Goal: Entertainment & Leisure: Consume media (video, audio)

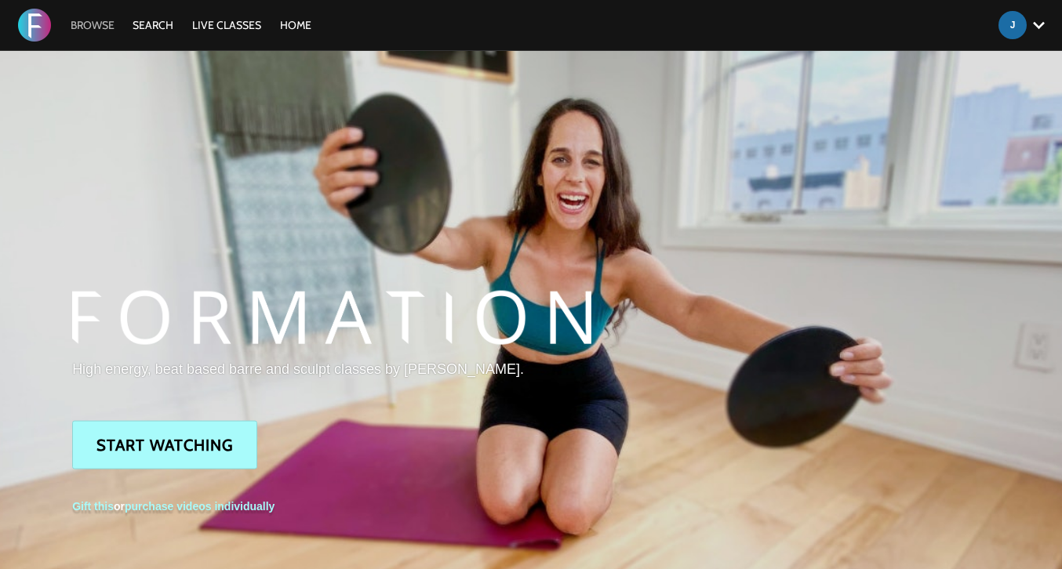
click at [104, 23] on link "Browse" at bounding box center [93, 25] width 60 height 14
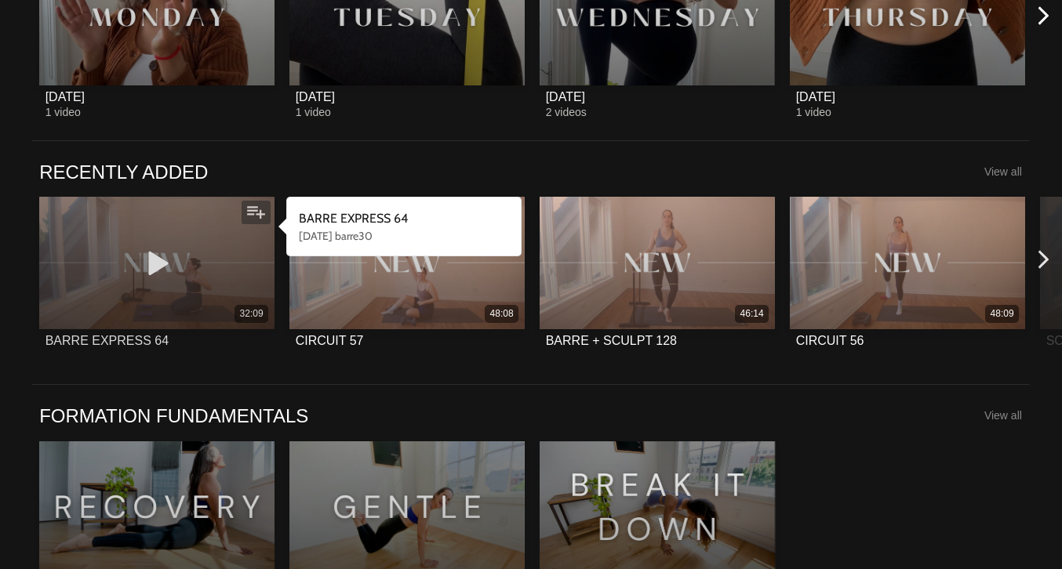
scroll to position [1041, 0]
click at [159, 261] on icon at bounding box center [156, 262] width 47 height 27
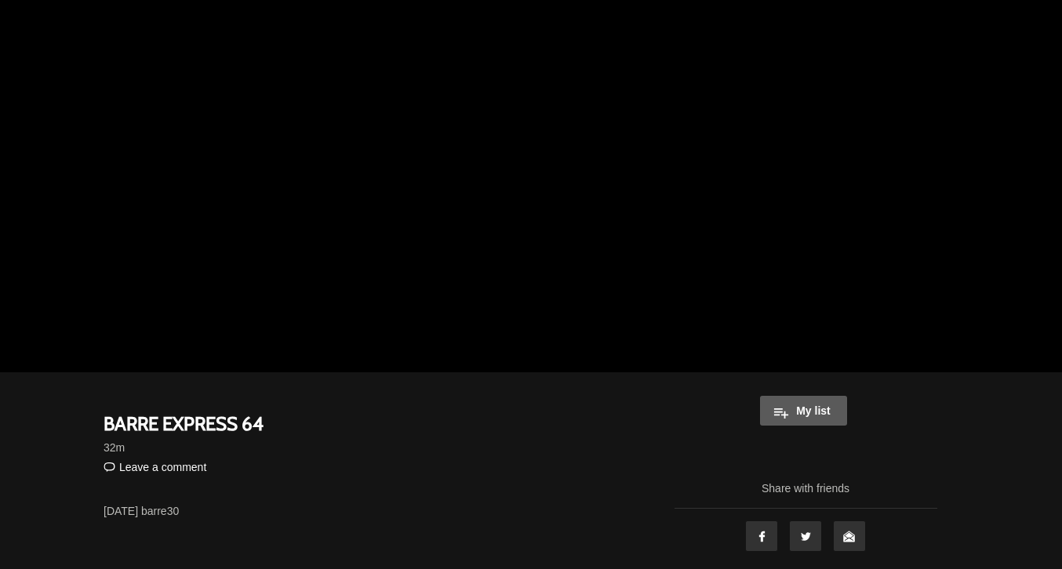
scroll to position [173, 0]
